Goal: Navigation & Orientation: Find specific page/section

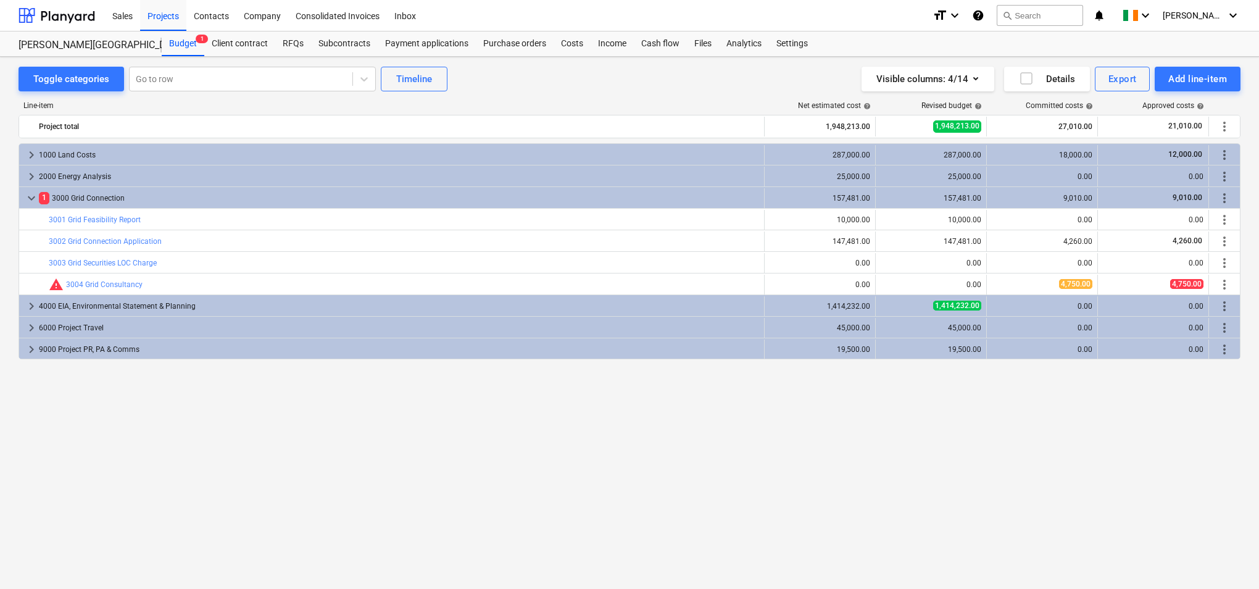
click at [812, 487] on div "keyboard_arrow_right 1000 Land Costs 287,000.00 287,000.00 18,000.00 12,000.00 …" at bounding box center [630, 340] width 1222 height 394
click at [164, 15] on div "Projects" at bounding box center [163, 14] width 46 height 31
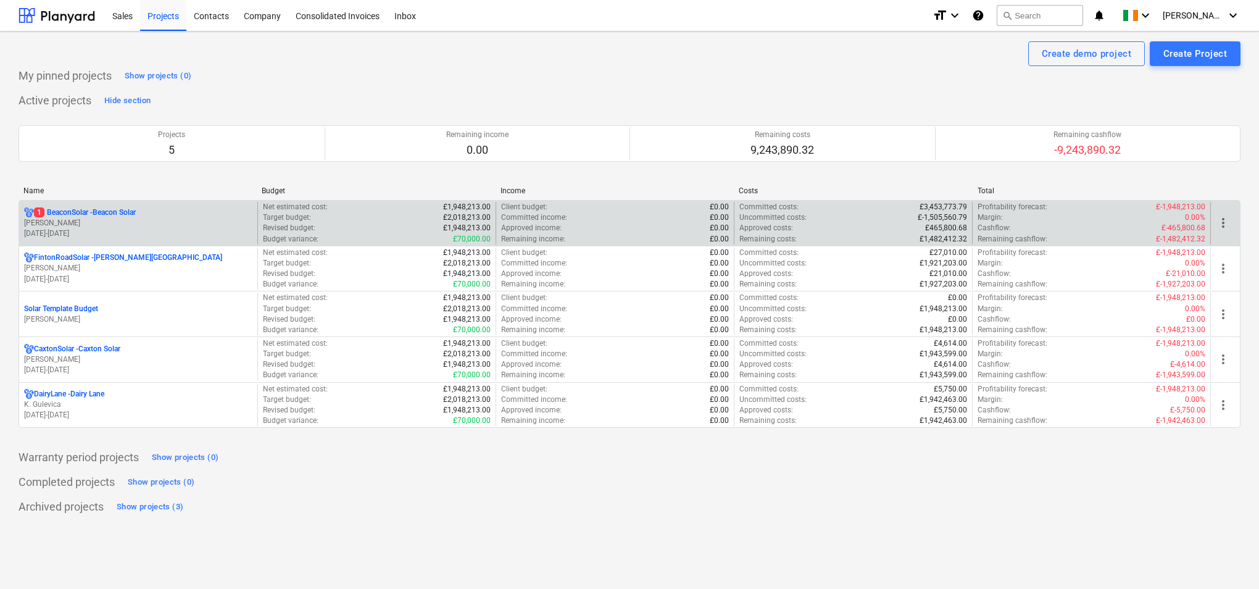
click at [176, 222] on p "[PERSON_NAME]" at bounding box center [138, 223] width 228 height 10
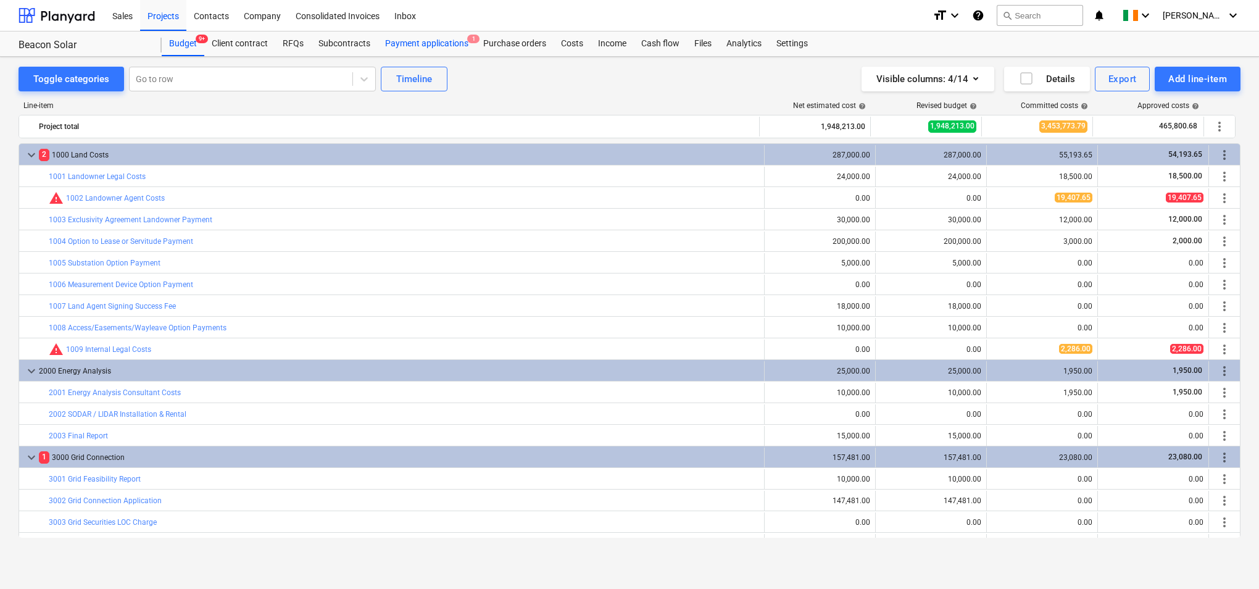
click at [418, 41] on div "Payment applications 1" at bounding box center [427, 43] width 98 height 25
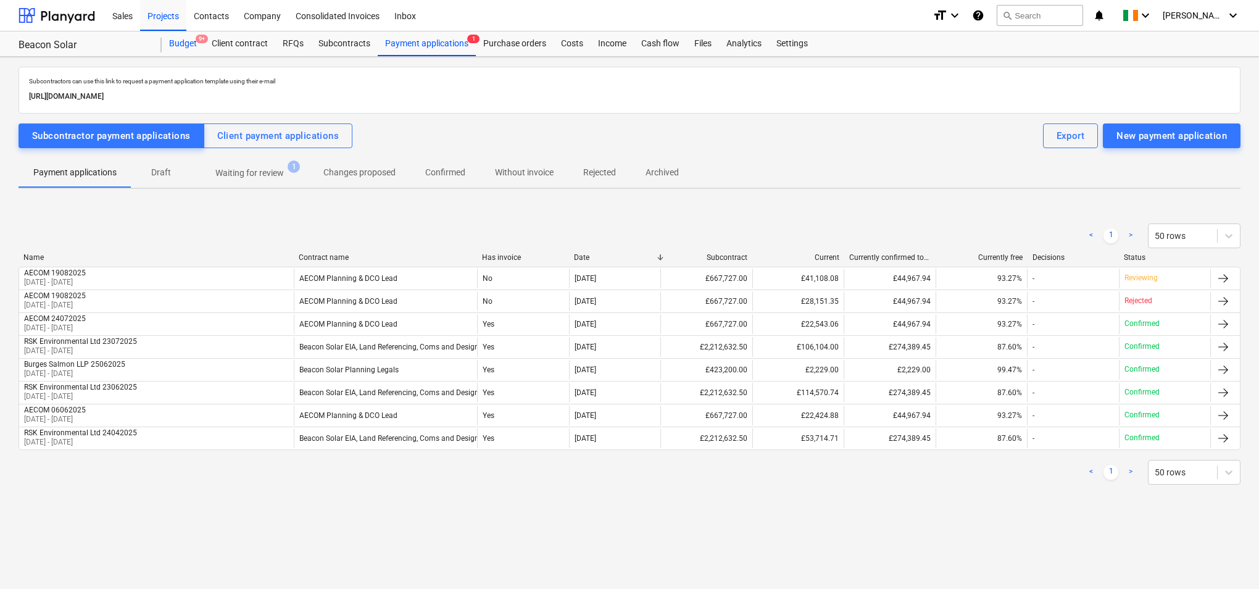
click at [181, 45] on div "Budget 9+" at bounding box center [183, 43] width 43 height 25
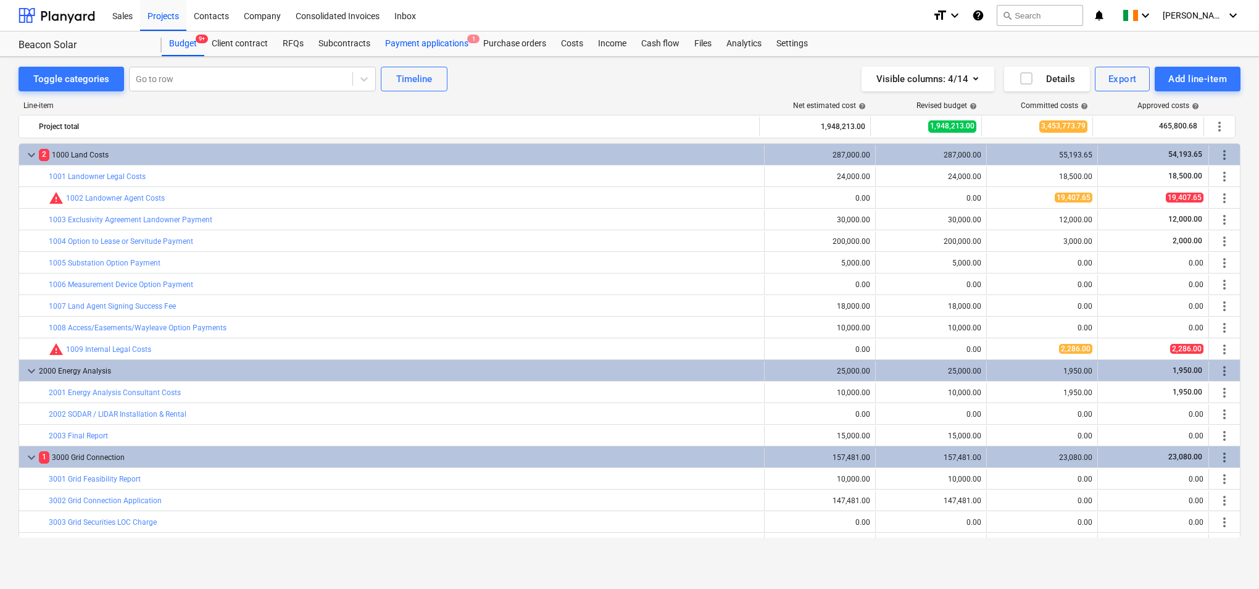
click at [416, 40] on div "Payment applications 1" at bounding box center [427, 43] width 98 height 25
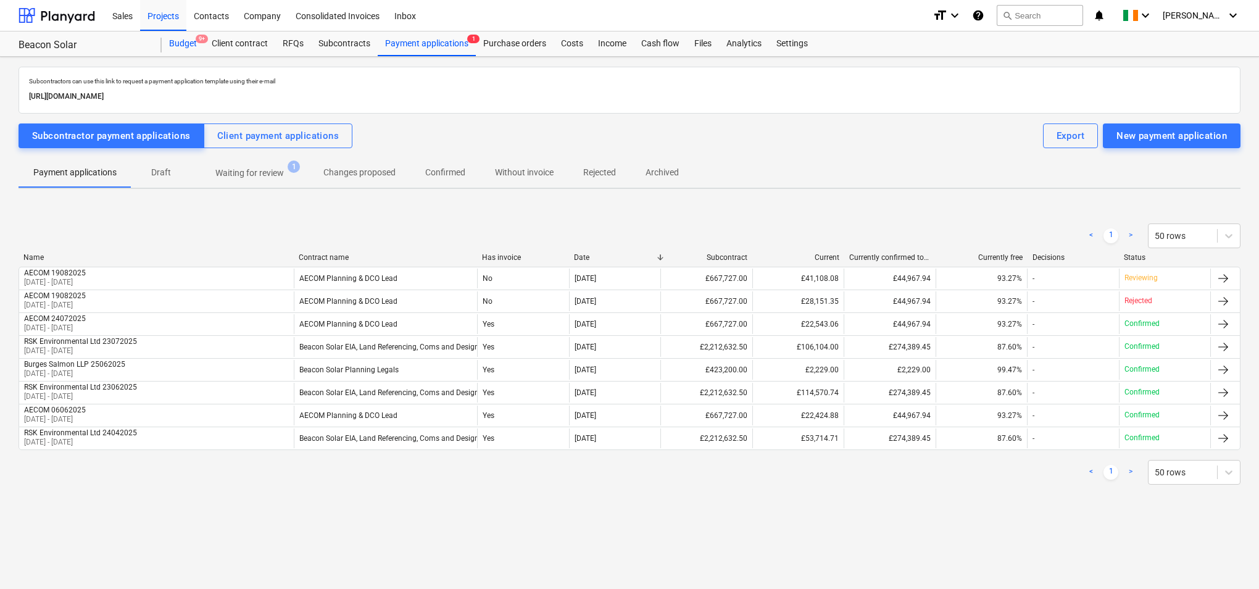
click at [176, 43] on div "Budget 9+" at bounding box center [183, 43] width 43 height 25
